Goal: Task Accomplishment & Management: Use online tool/utility

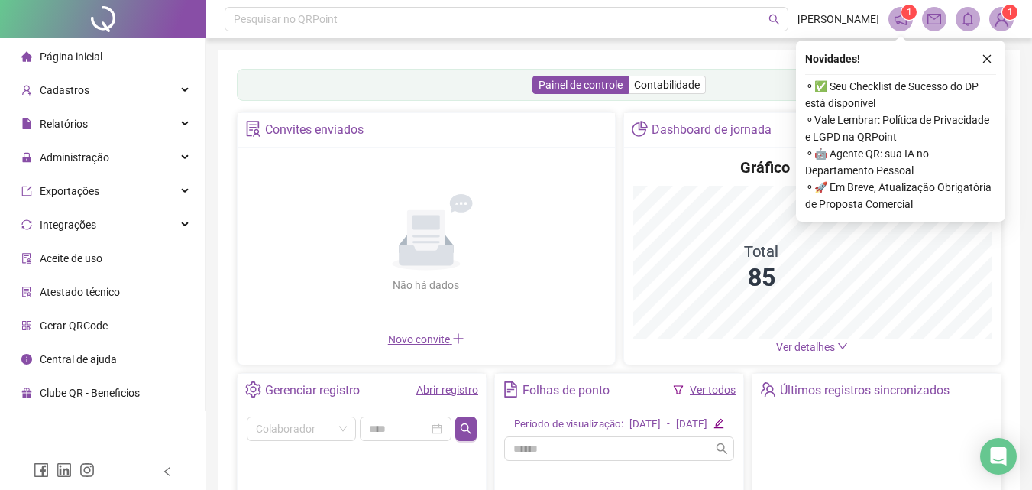
click at [463, 387] on link "Abrir registro" at bounding box center [447, 389] width 62 height 12
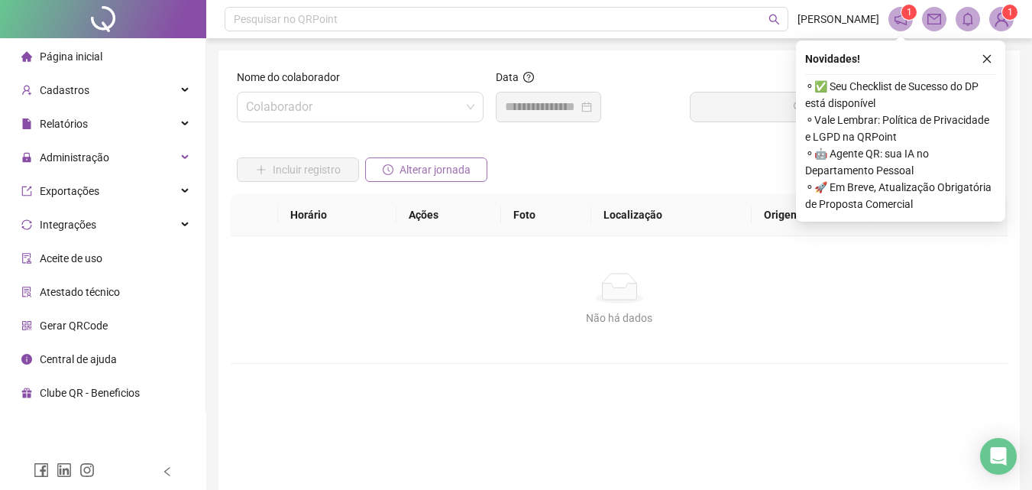
click at [431, 177] on span "Alterar jornada" at bounding box center [435, 169] width 71 height 17
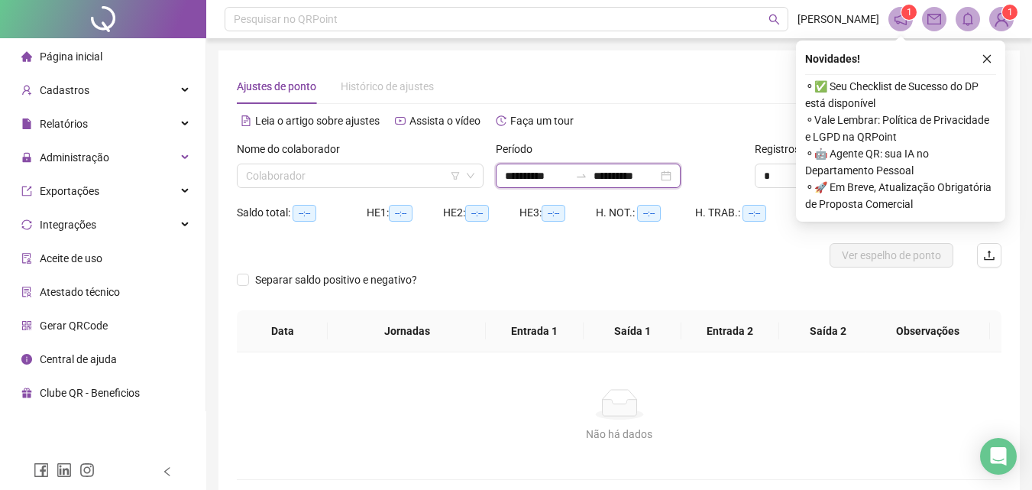
click at [507, 178] on input "**********" at bounding box center [537, 175] width 64 height 17
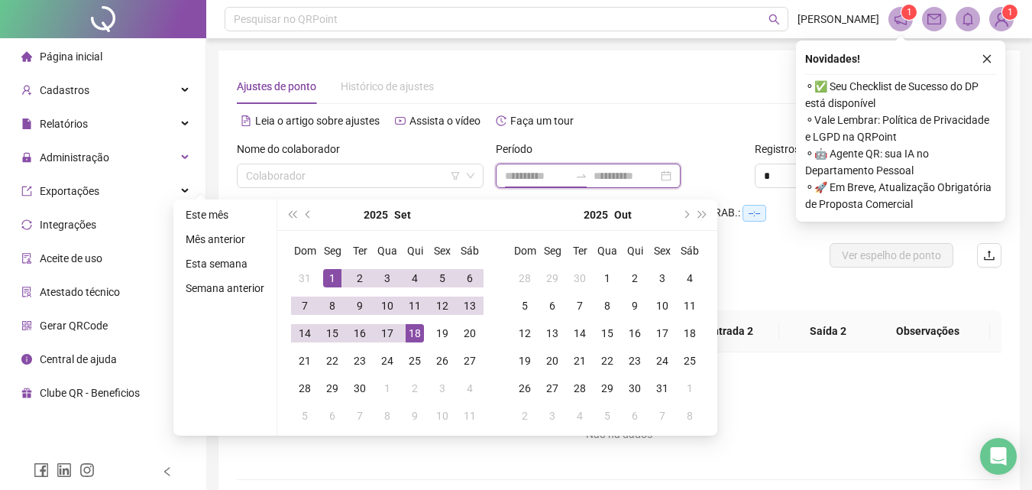
type input "**********"
click at [308, 215] on span "prev-year" at bounding box center [310, 215] width 8 height 8
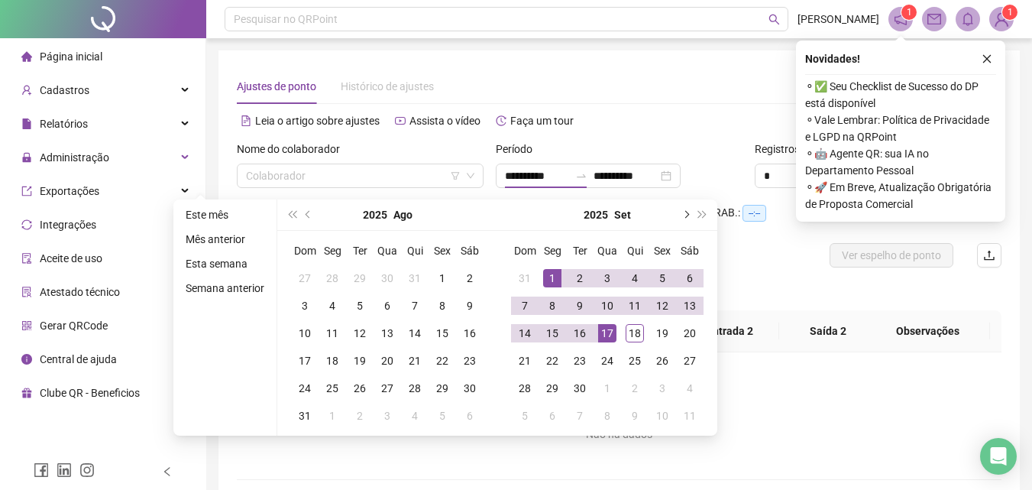
click at [688, 218] on button "next-year" at bounding box center [685, 214] width 17 height 31
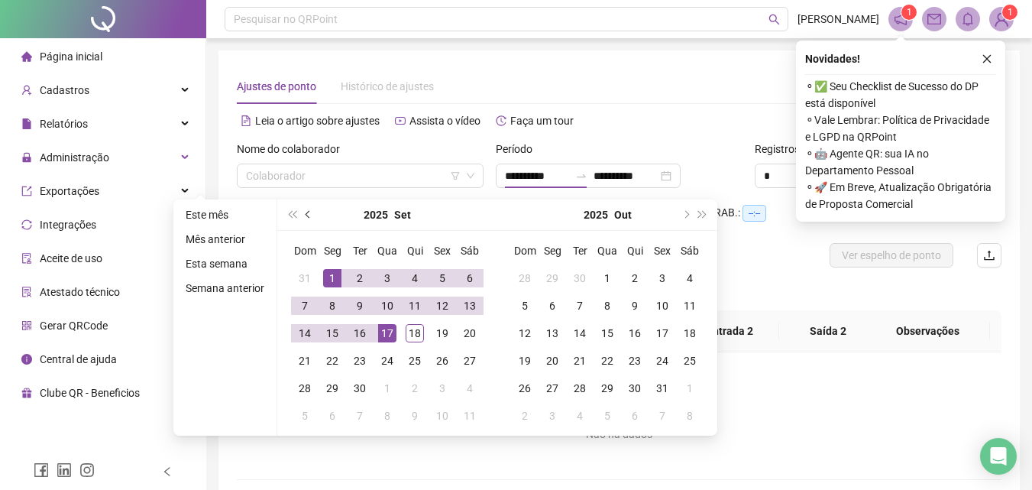
click at [310, 214] on span "prev-year" at bounding box center [310, 215] width 8 height 8
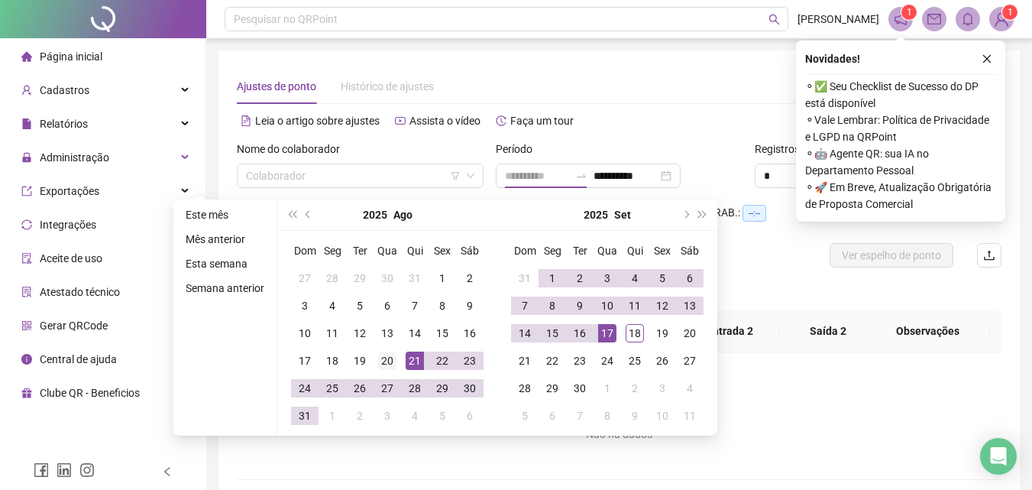
type input "**********"
click at [393, 354] on div "20" at bounding box center [387, 360] width 18 height 18
type input "**********"
click at [633, 333] on div "18" at bounding box center [635, 333] width 18 height 18
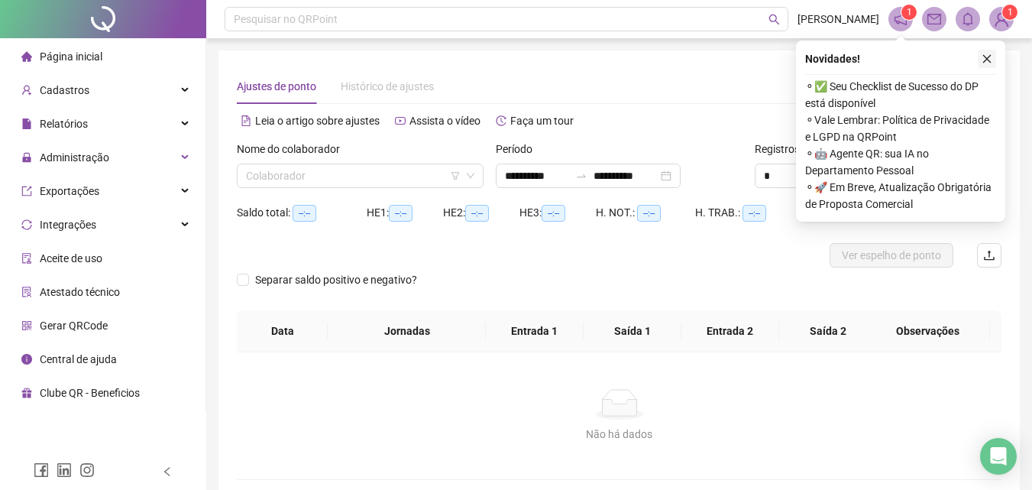
click at [992, 60] on icon "close" at bounding box center [987, 58] width 11 height 11
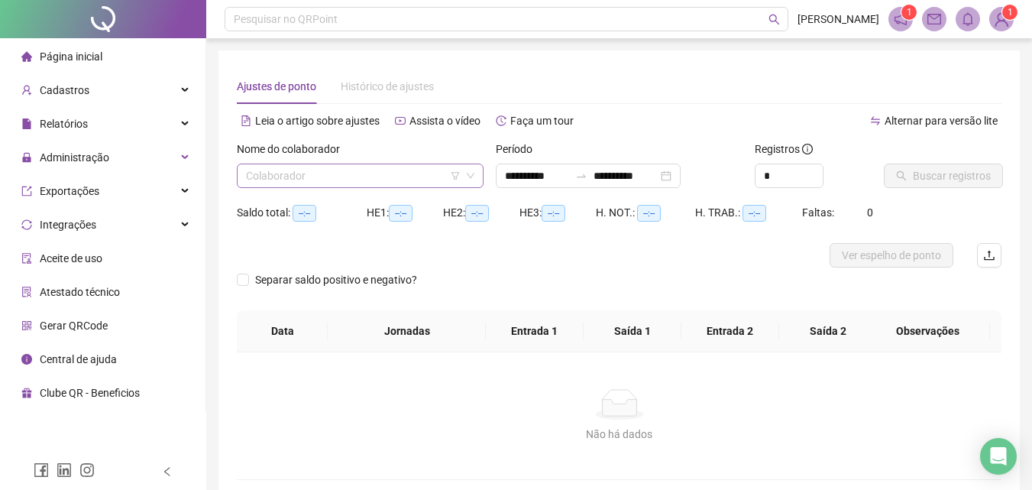
click at [419, 176] on input "search" at bounding box center [353, 175] width 215 height 23
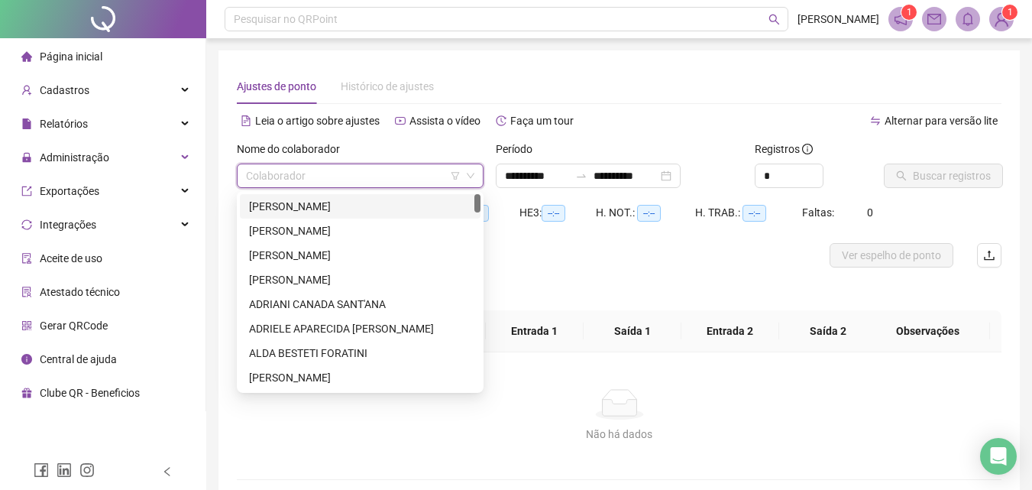
click at [399, 194] on div "[PERSON_NAME]" at bounding box center [360, 206] width 241 height 24
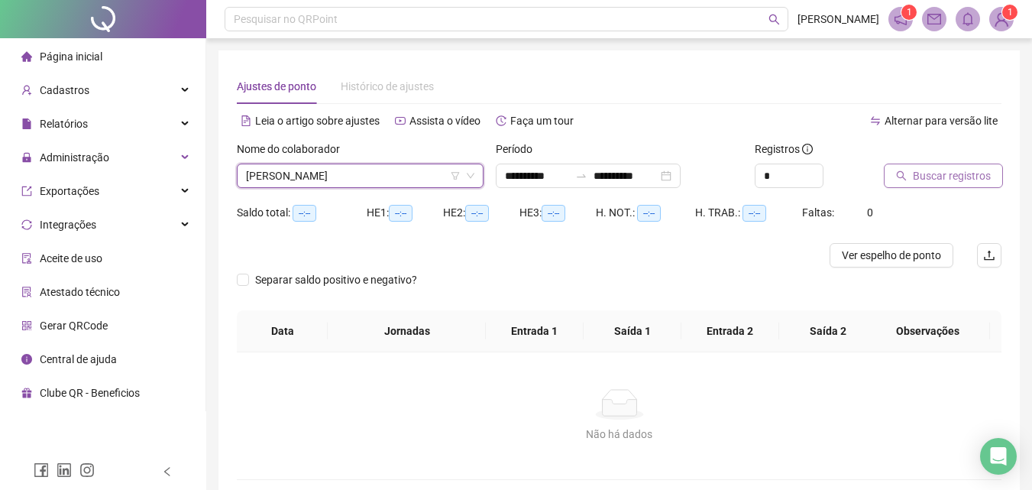
click at [947, 180] on span "Buscar registros" at bounding box center [952, 175] width 78 height 17
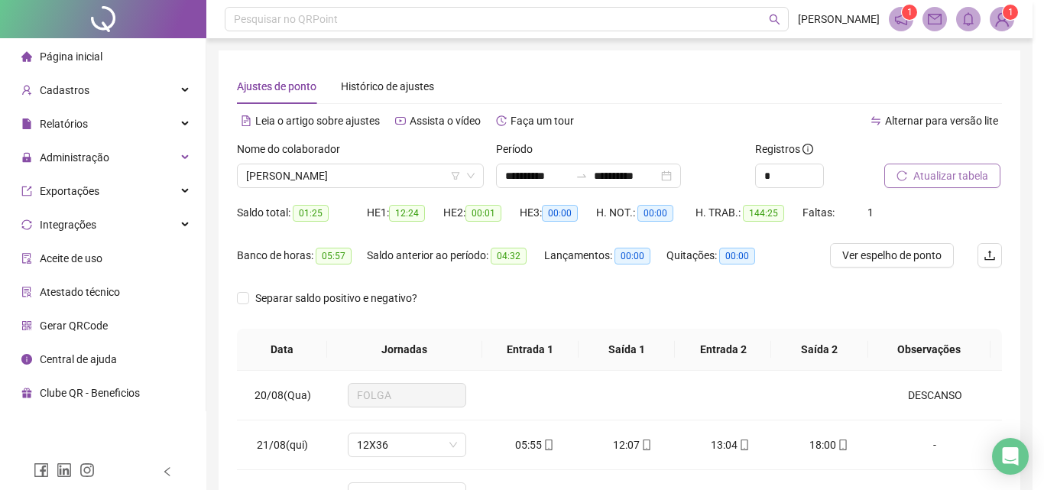
click at [330, 171] on div "Buscando registros Os registros de ponto estão sendo buscados... OK" at bounding box center [522, 245] width 1044 height 490
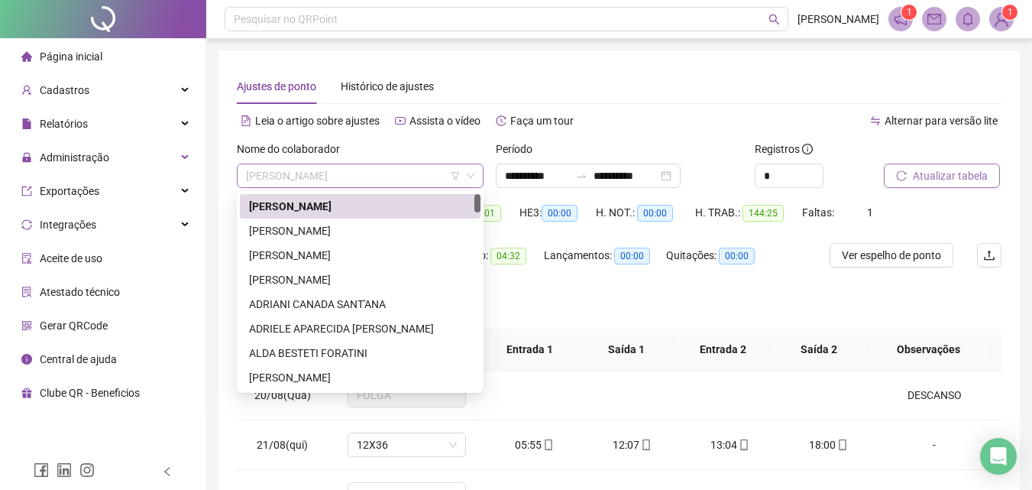
click at [423, 176] on span "[PERSON_NAME]" at bounding box center [360, 175] width 228 height 23
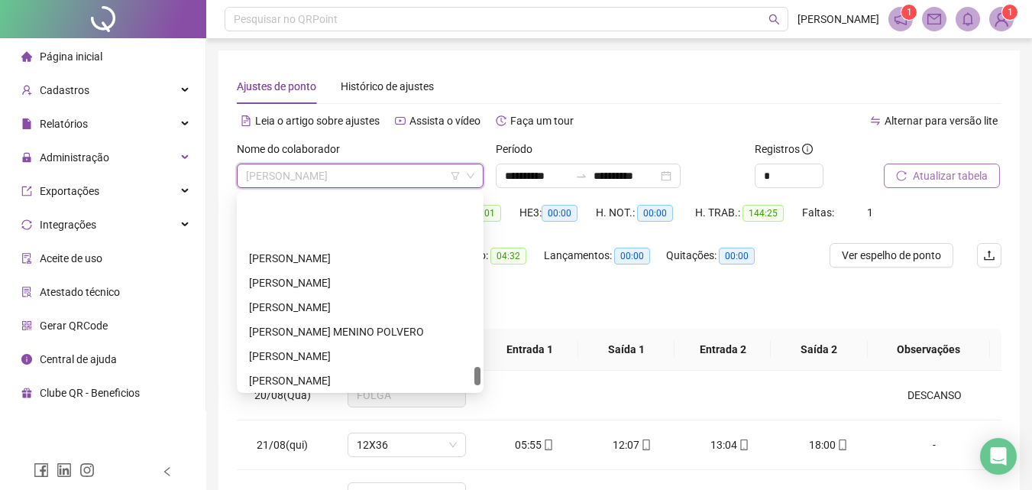
scroll to position [1833, 0]
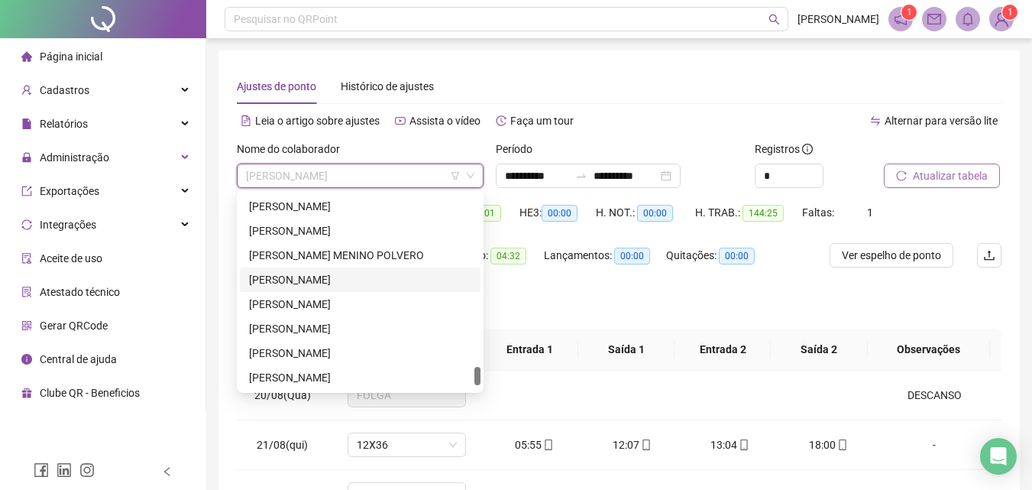
click at [298, 275] on div "[PERSON_NAME]" at bounding box center [360, 279] width 222 height 17
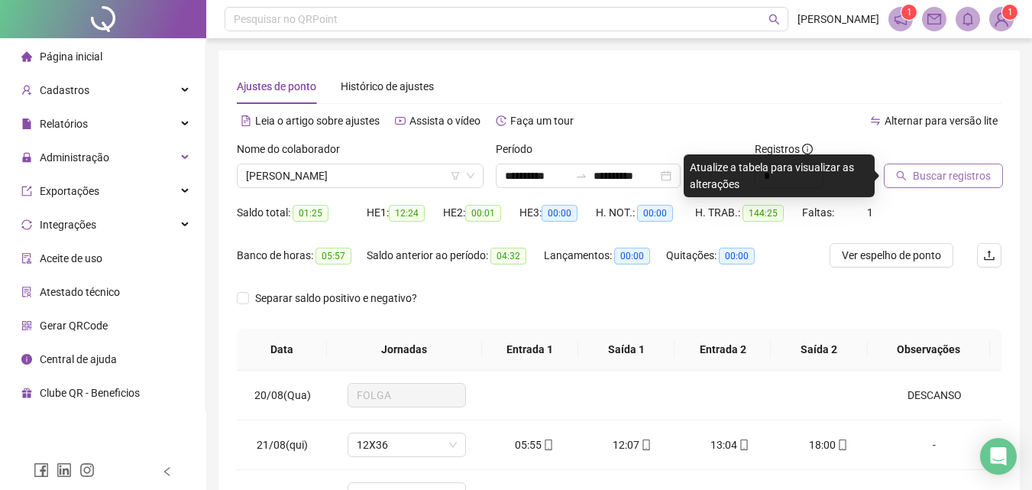
click at [978, 176] on span "Buscar registros" at bounding box center [952, 175] width 78 height 17
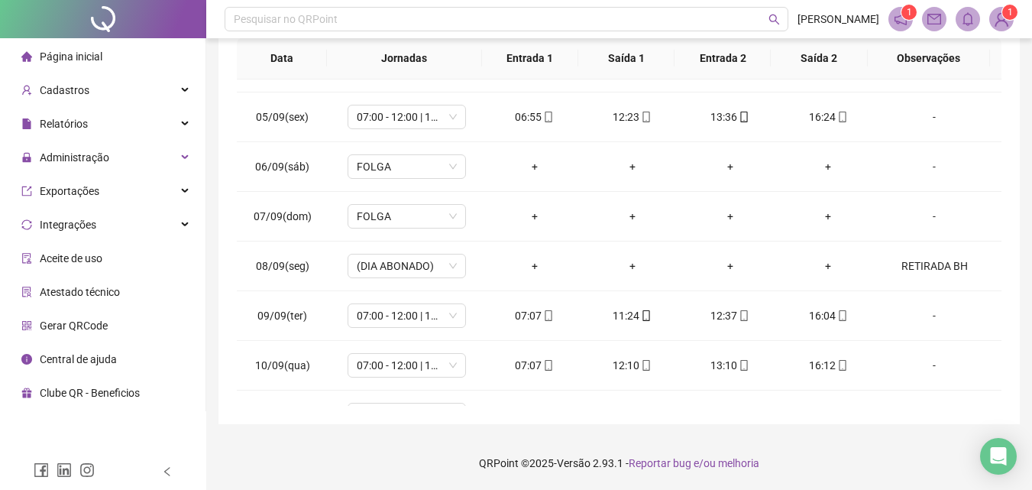
scroll to position [0, 0]
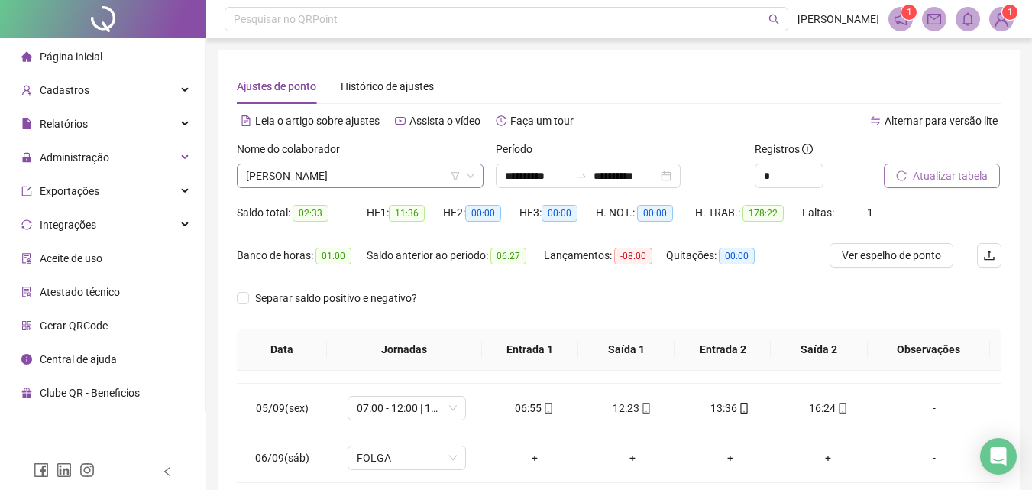
click at [396, 167] on span "[PERSON_NAME]" at bounding box center [360, 175] width 228 height 23
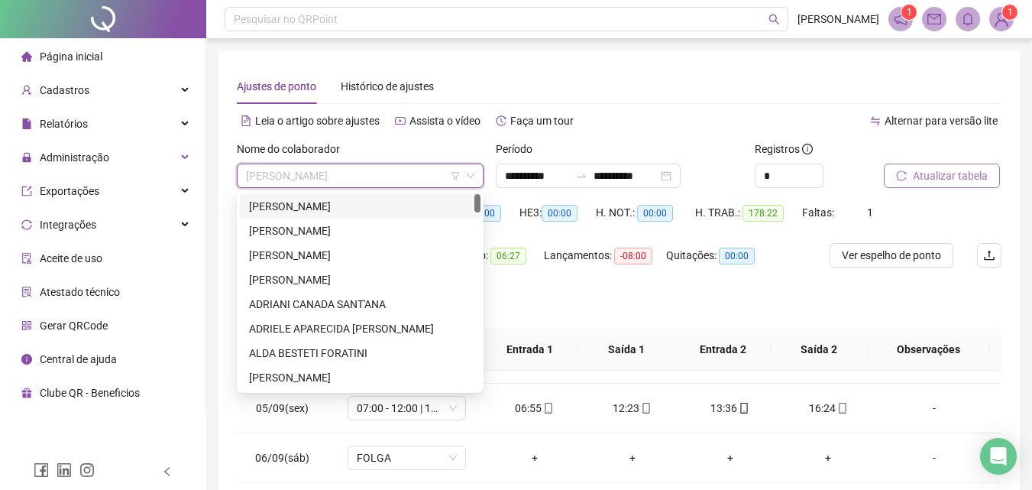
click at [350, 201] on div "[PERSON_NAME]" at bounding box center [360, 206] width 222 height 17
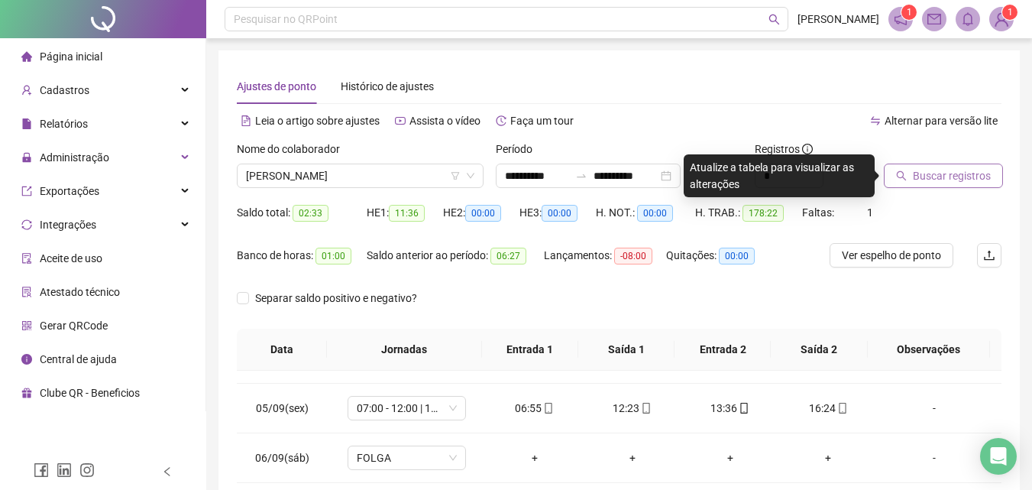
click at [937, 176] on span "Buscar registros" at bounding box center [952, 175] width 78 height 17
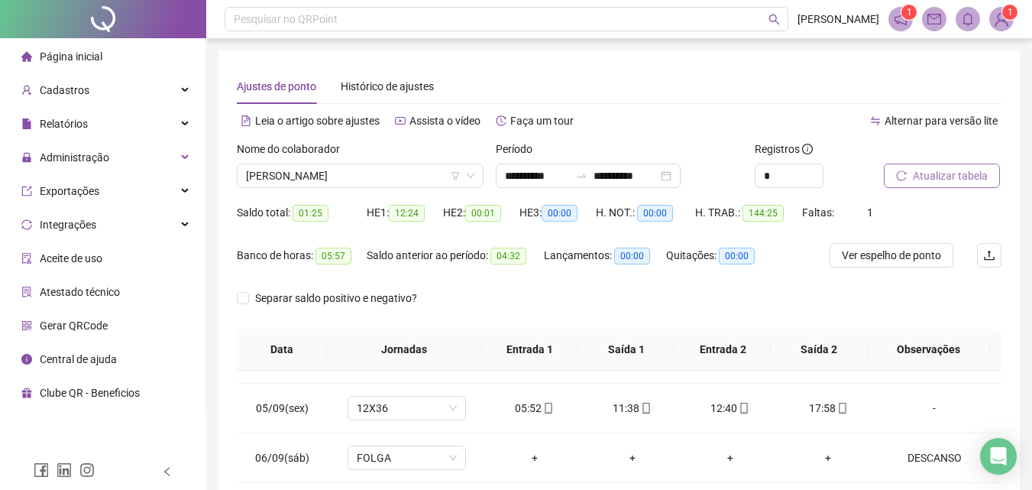
click at [971, 176] on span "Atualizar tabela" at bounding box center [950, 175] width 75 height 17
click at [436, 177] on span "[PERSON_NAME]" at bounding box center [360, 175] width 228 height 23
click at [404, 176] on span "[PERSON_NAME]" at bounding box center [360, 175] width 228 height 23
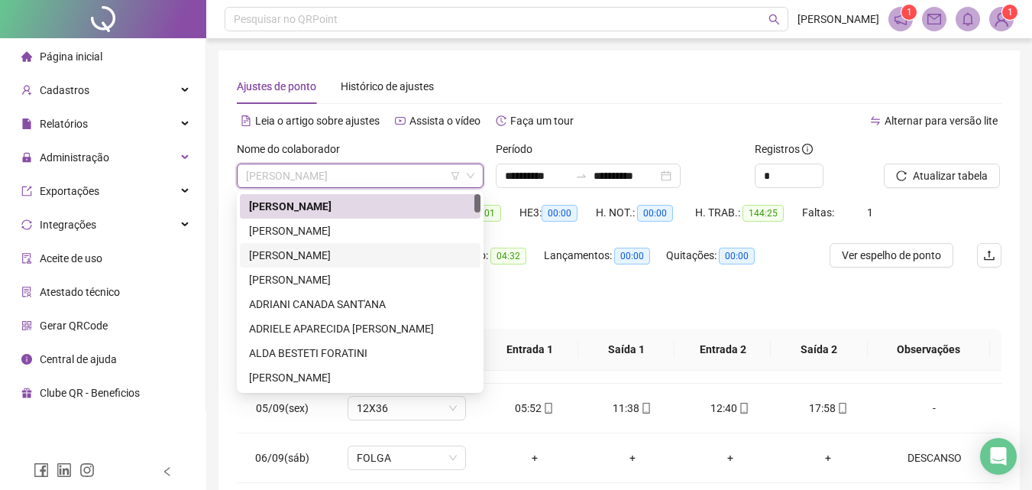
click at [299, 248] on div "[PERSON_NAME]" at bounding box center [360, 255] width 222 height 17
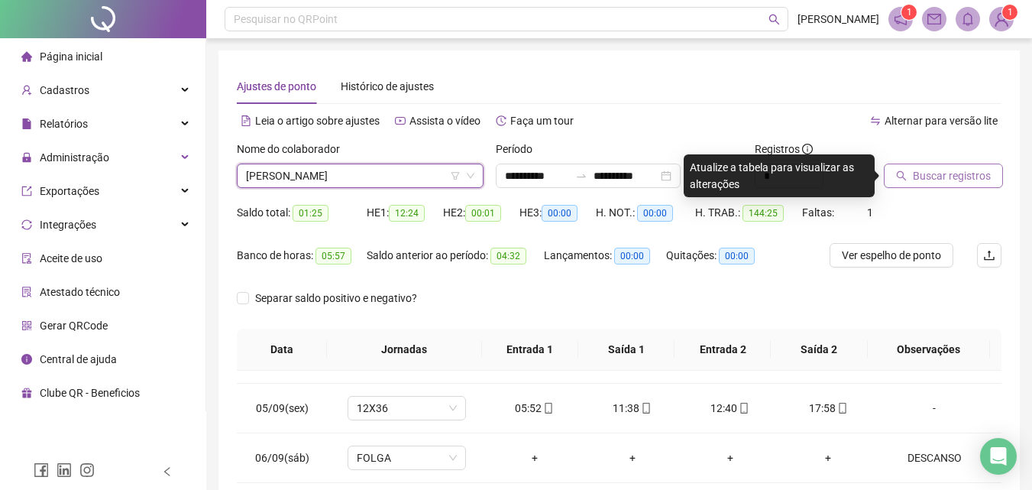
click at [929, 181] on span "Buscar registros" at bounding box center [952, 175] width 78 height 17
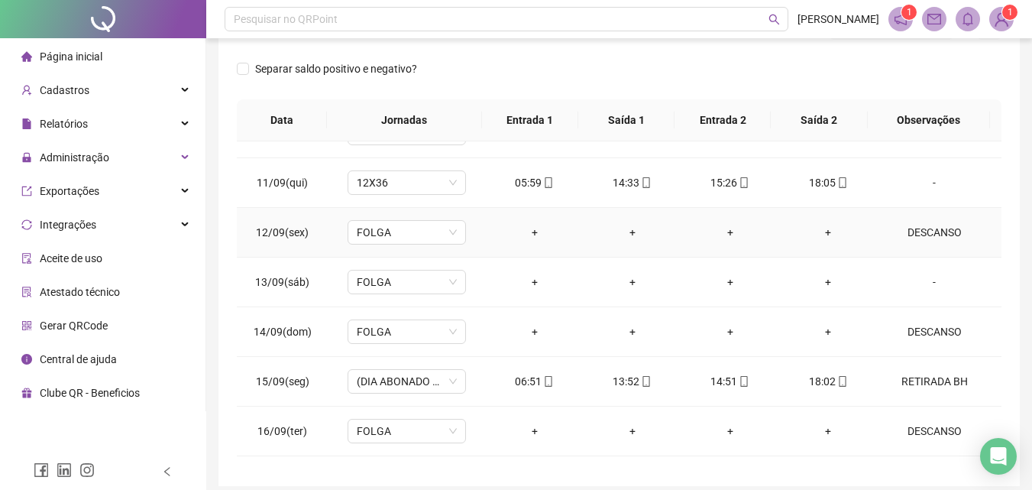
scroll to position [1163, 0]
